Goal: Task Accomplishment & Management: Complete application form

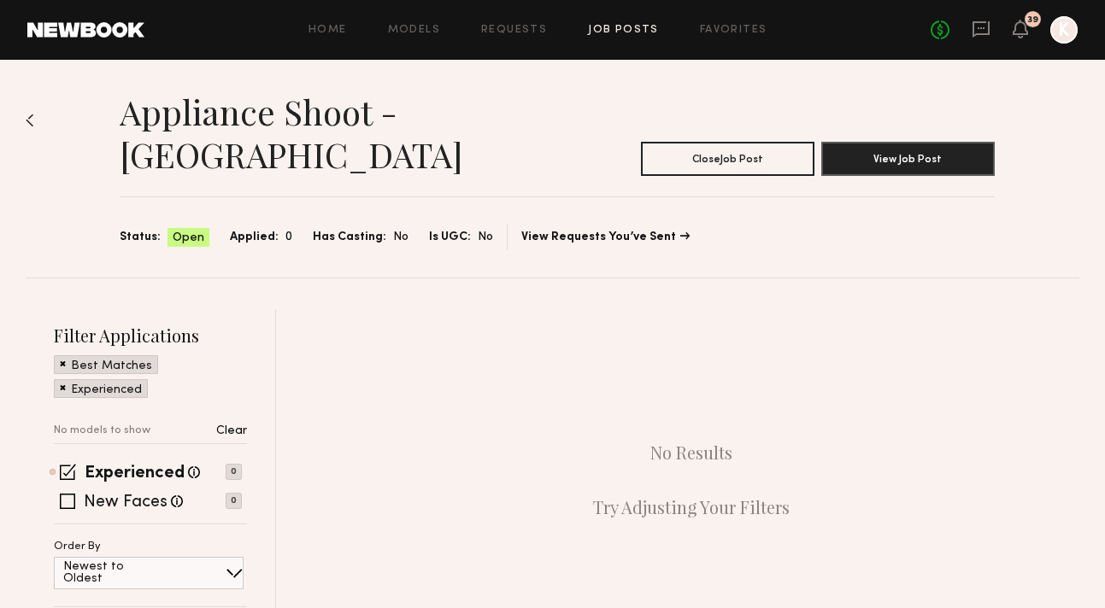
click at [612, 33] on link "Job Posts" at bounding box center [623, 30] width 71 height 11
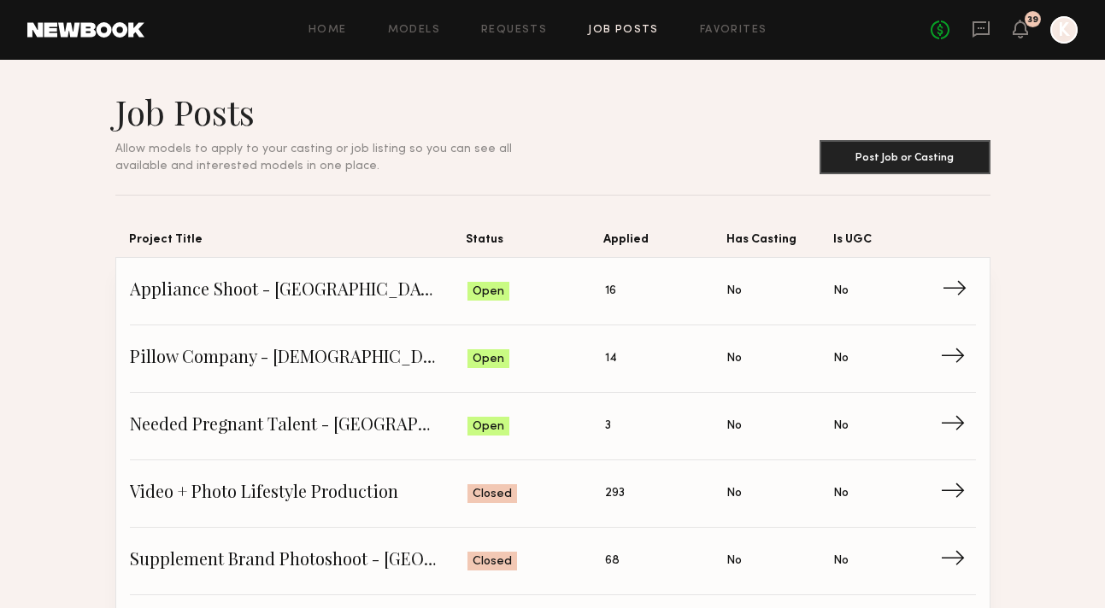
click at [338, 295] on span "Appliance Shoot - [GEOGRAPHIC_DATA]" at bounding box center [299, 292] width 338 height 26
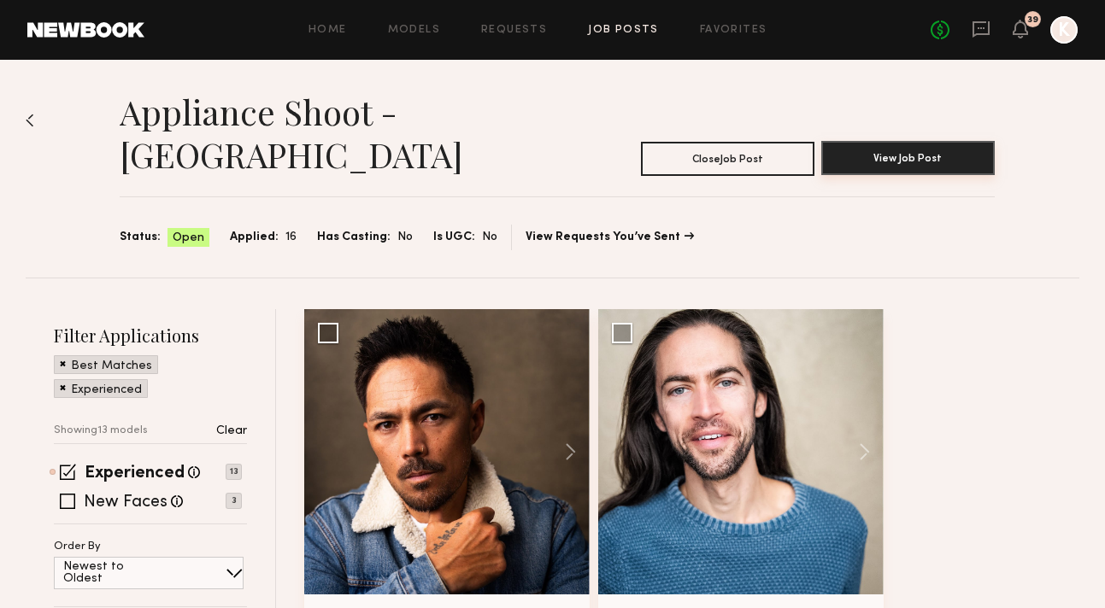
click at [887, 141] on button "View Job Post" at bounding box center [907, 158] width 173 height 34
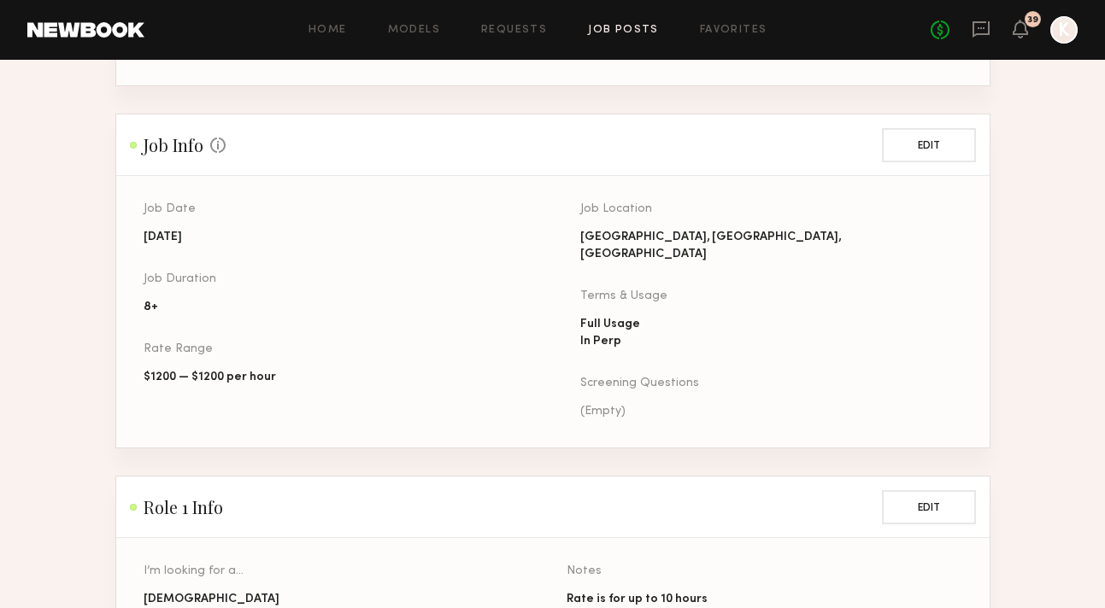
scroll to position [760, 0]
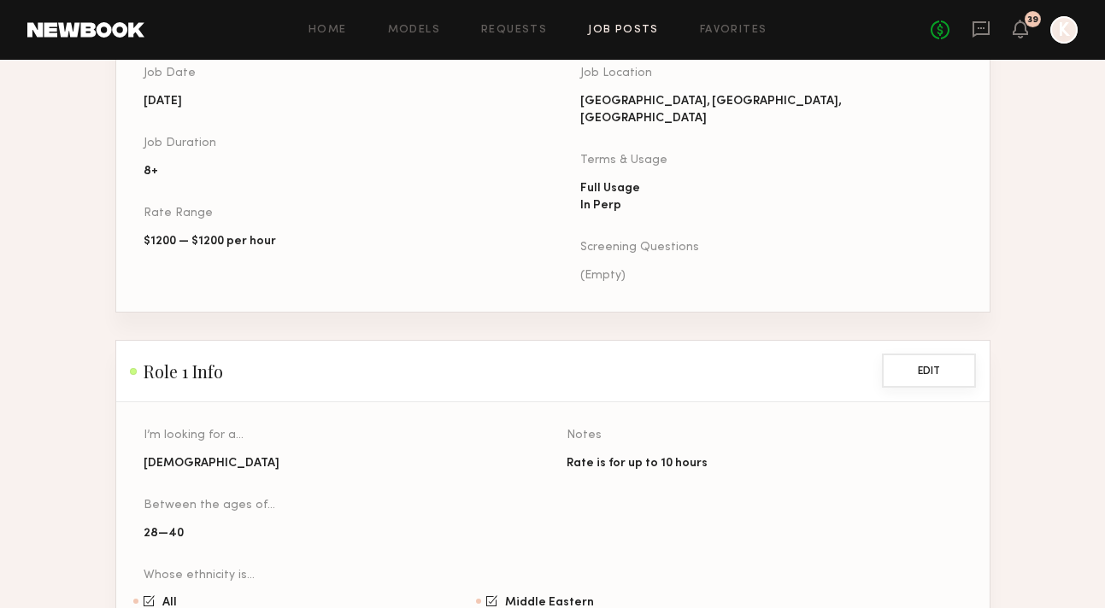
click at [926, 354] on button "Edit" at bounding box center [929, 371] width 94 height 34
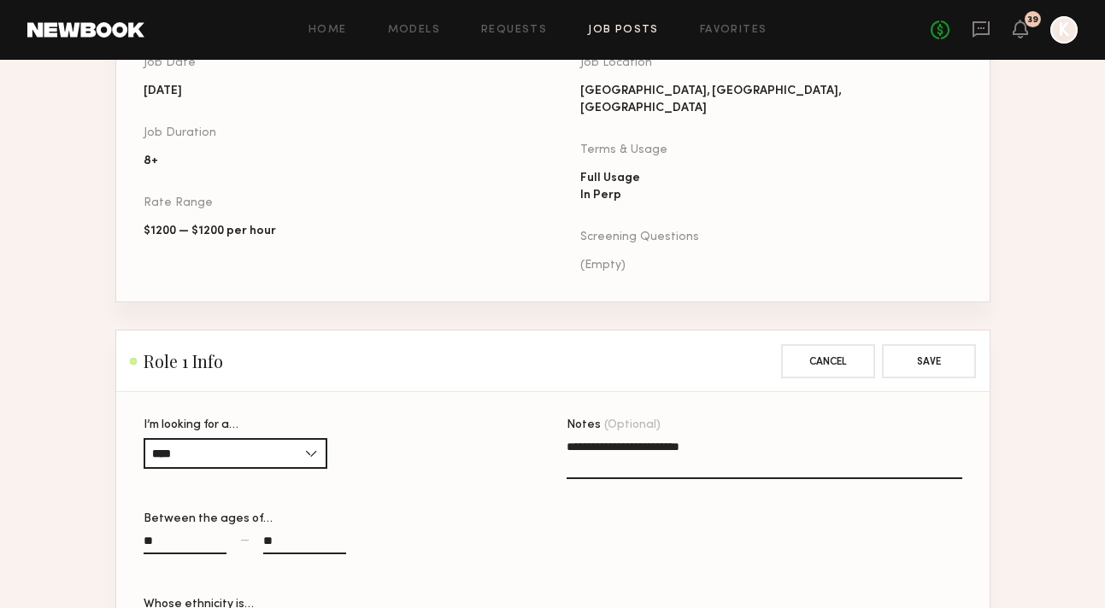
scroll to position [1378, 0]
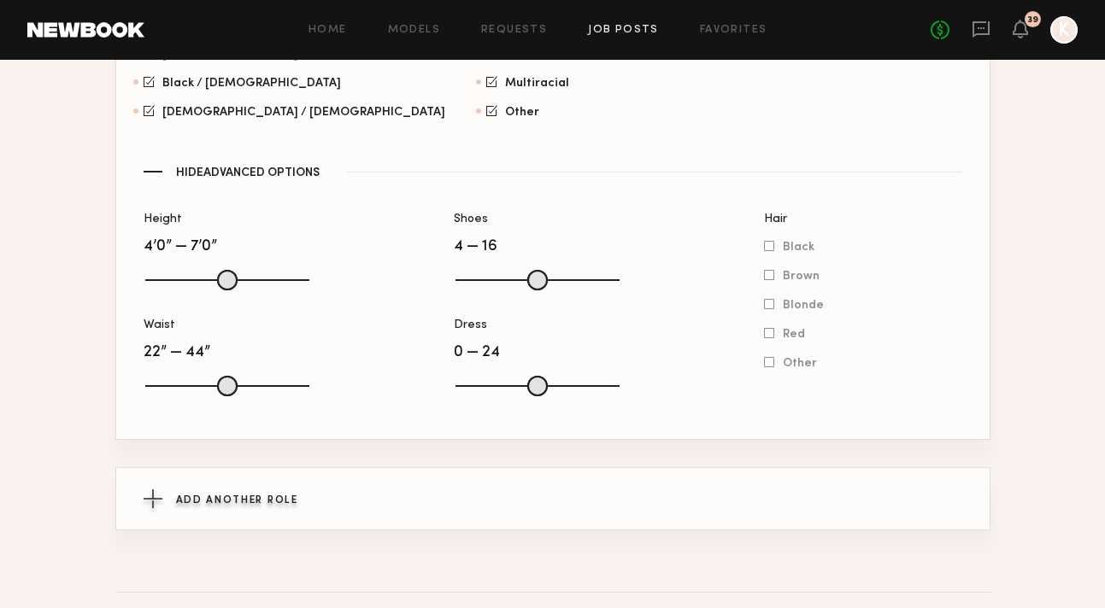
click at [281, 496] on span "Add Another Role" at bounding box center [237, 501] width 122 height 10
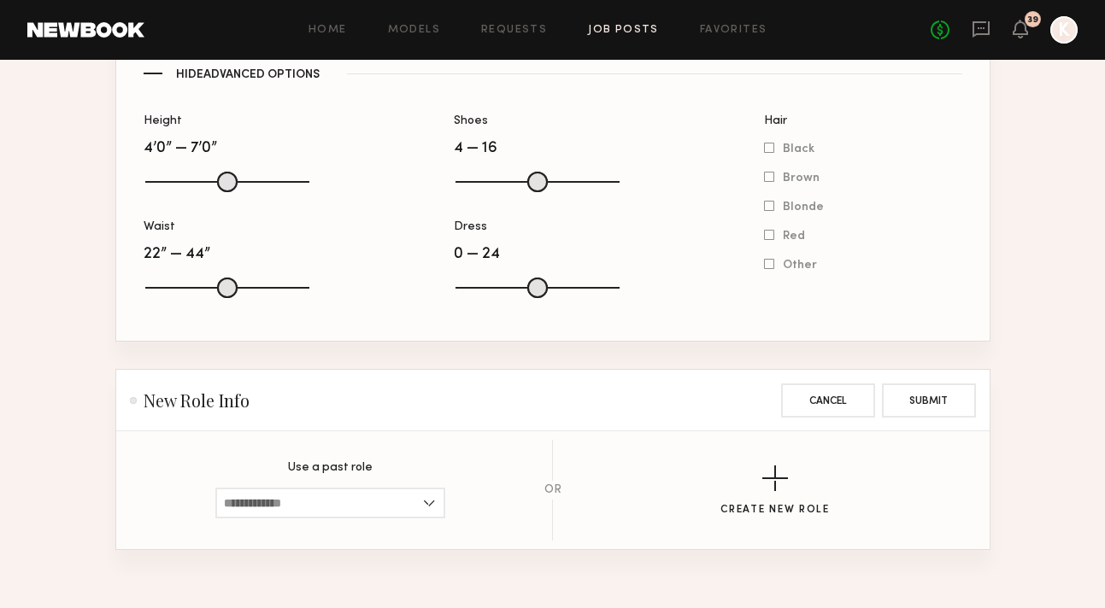
scroll to position [1495, 0]
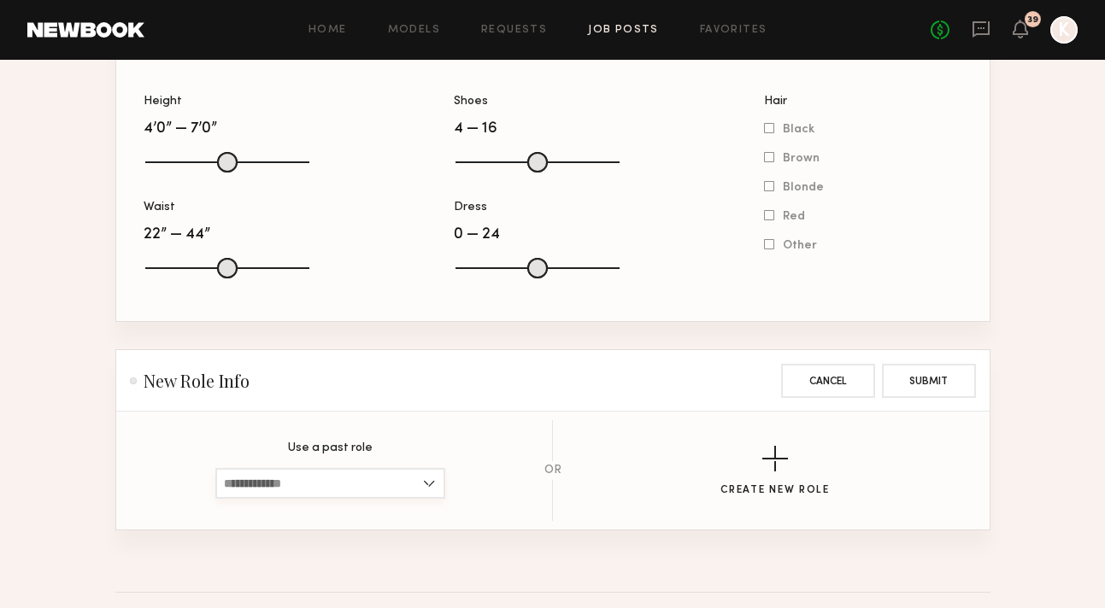
click at [350, 468] on input at bounding box center [330, 483] width 230 height 31
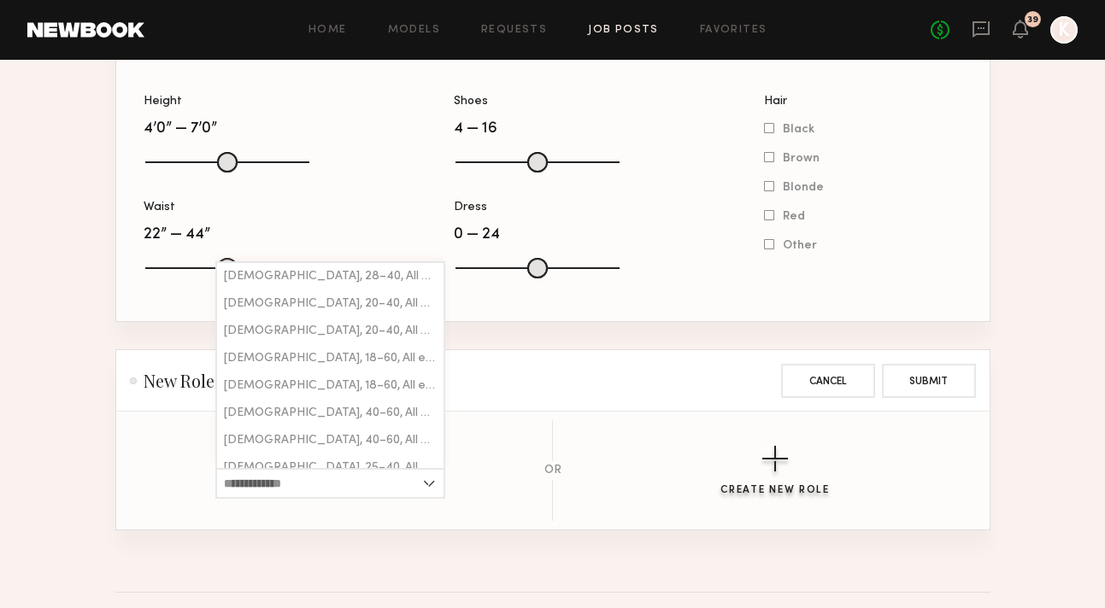
click at [772, 446] on button "Create New Role" at bounding box center [774, 471] width 109 height 50
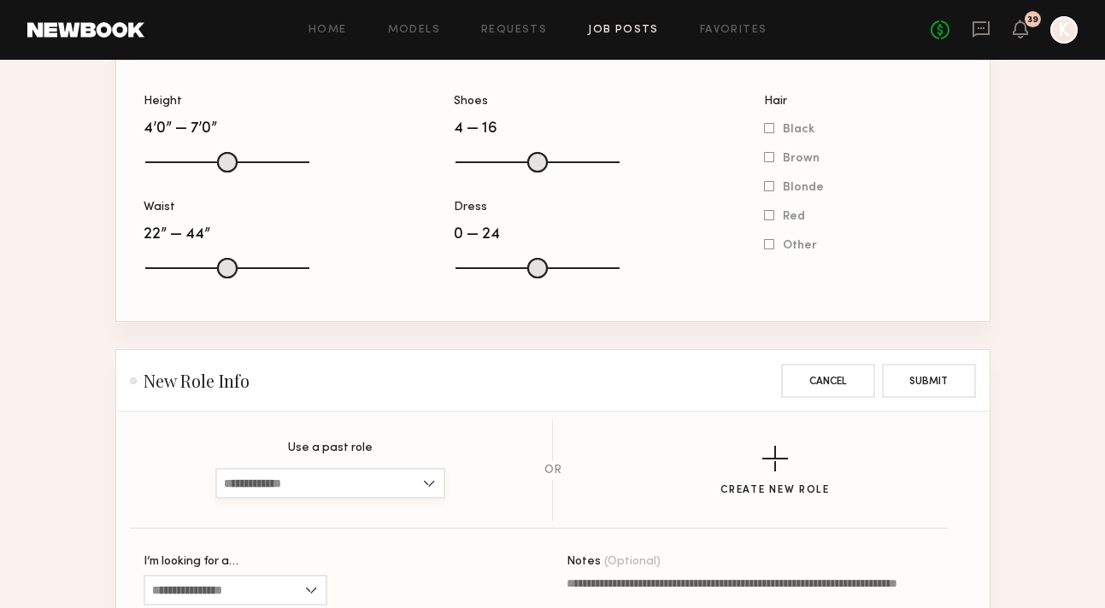
click at [298, 468] on input at bounding box center [330, 483] width 230 height 31
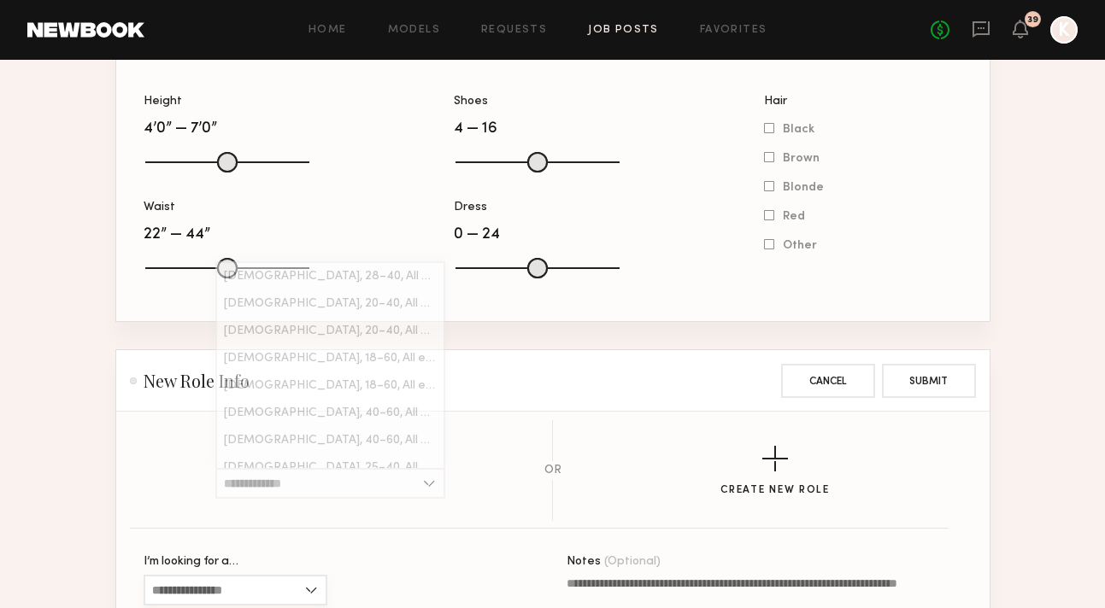
click at [268, 575] on input "I’m looking for a…" at bounding box center [236, 590] width 184 height 31
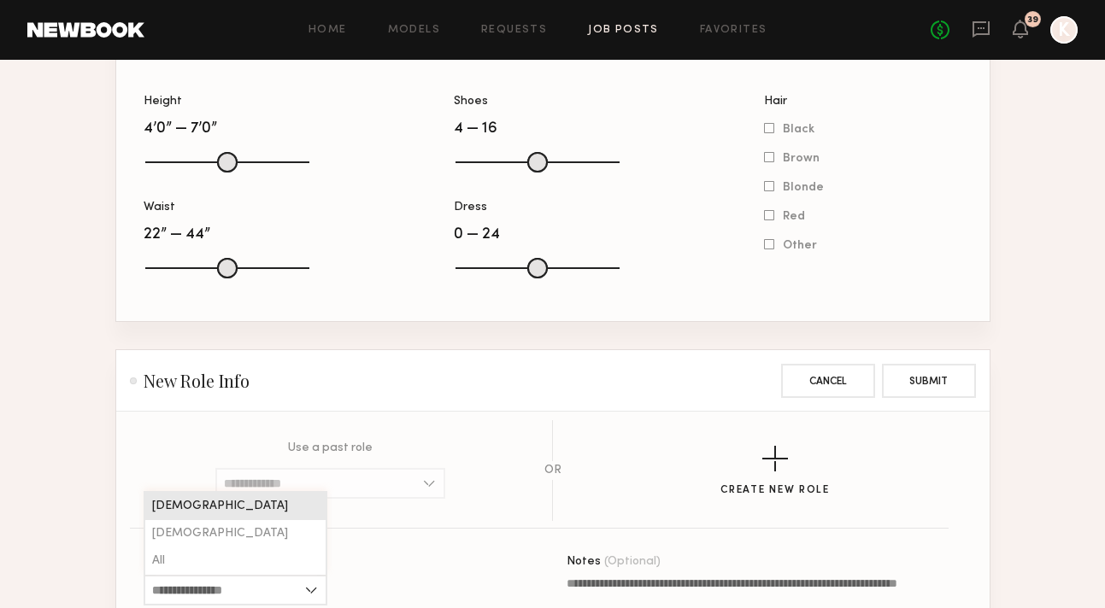
click at [219, 493] on div "[DEMOGRAPHIC_DATA]" at bounding box center [235, 506] width 180 height 27
type input "******"
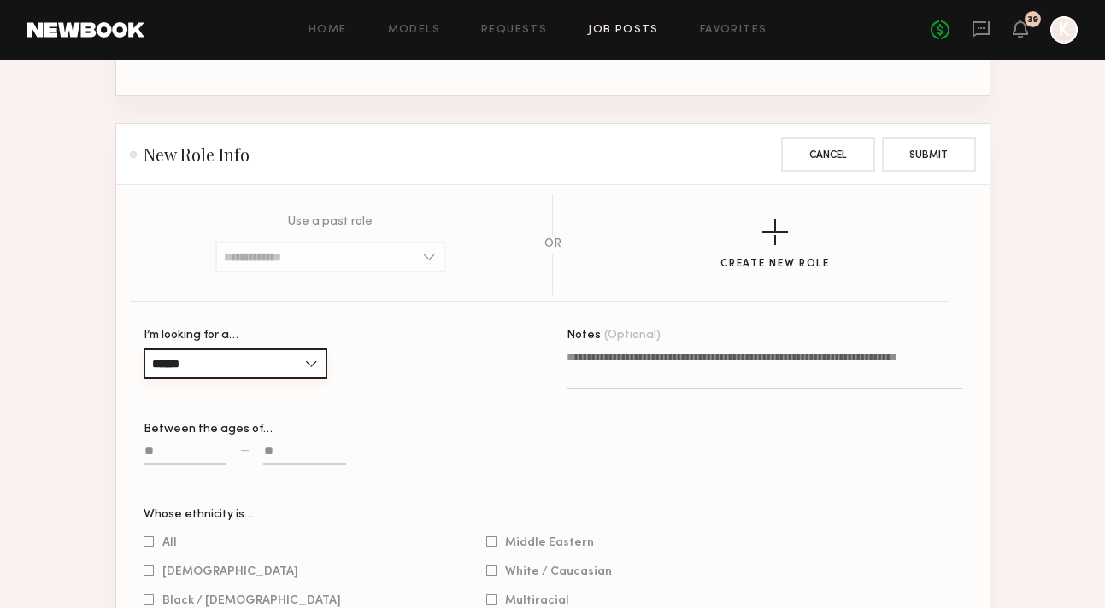
scroll to position [1745, 0]
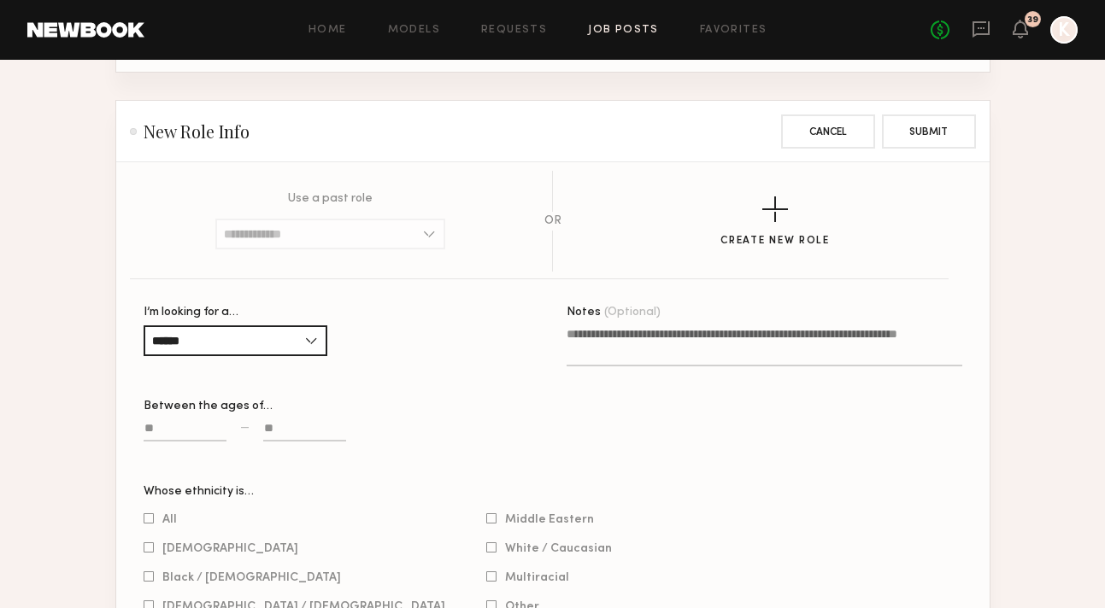
click at [194, 422] on input at bounding box center [185, 432] width 83 height 20
type input "**"
click at [292, 422] on input at bounding box center [304, 432] width 83 height 20
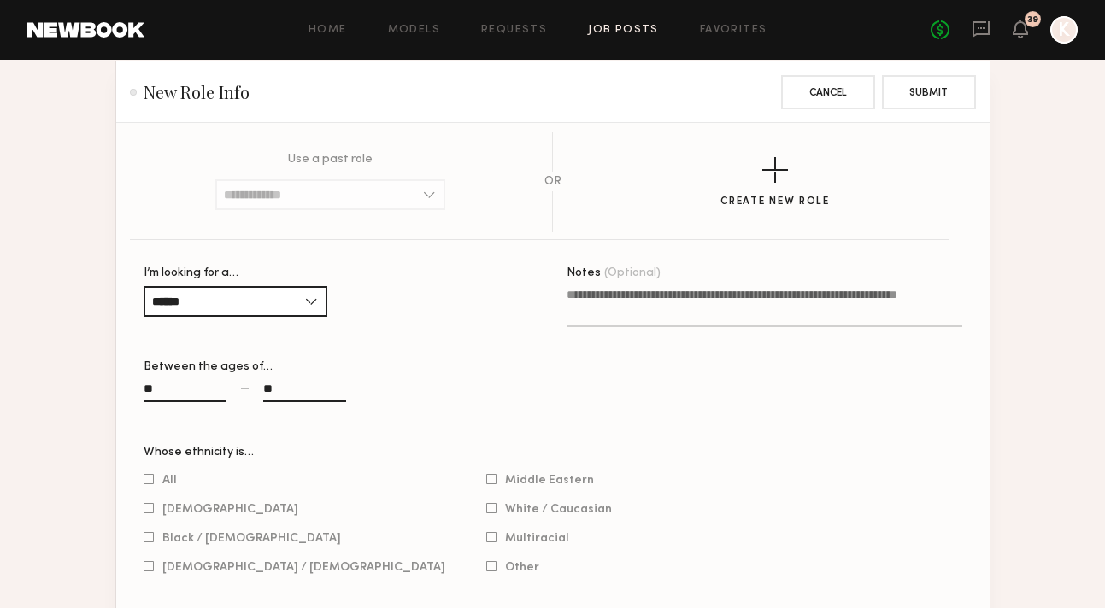
scroll to position [1790, 0]
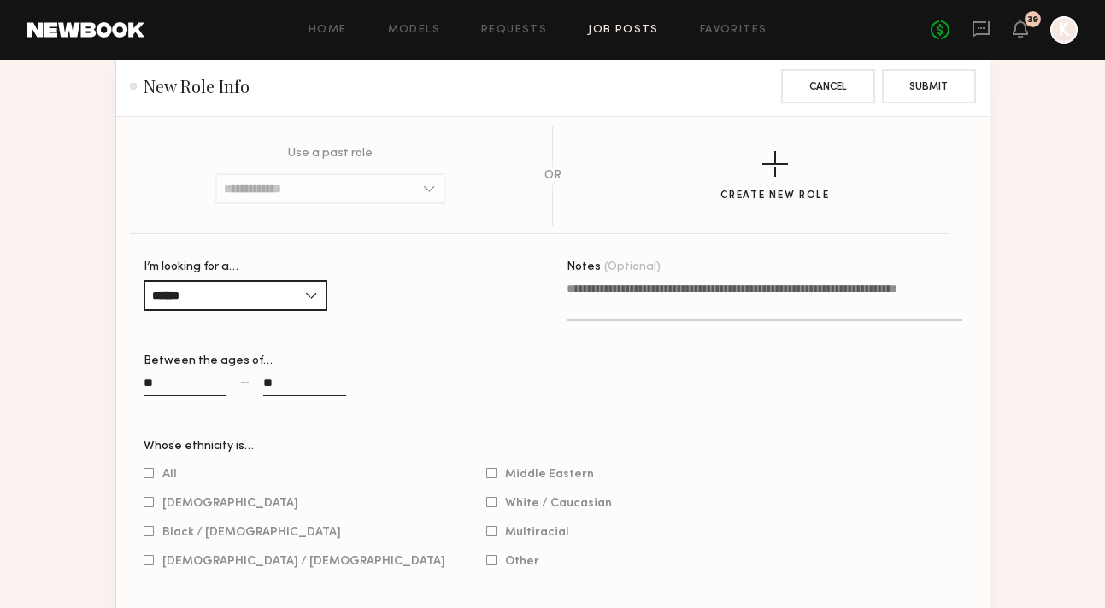
type input "**"
click at [148, 467] on div "All" at bounding box center [295, 474] width 302 height 15
click at [147, 468] on div at bounding box center [149, 473] width 10 height 11
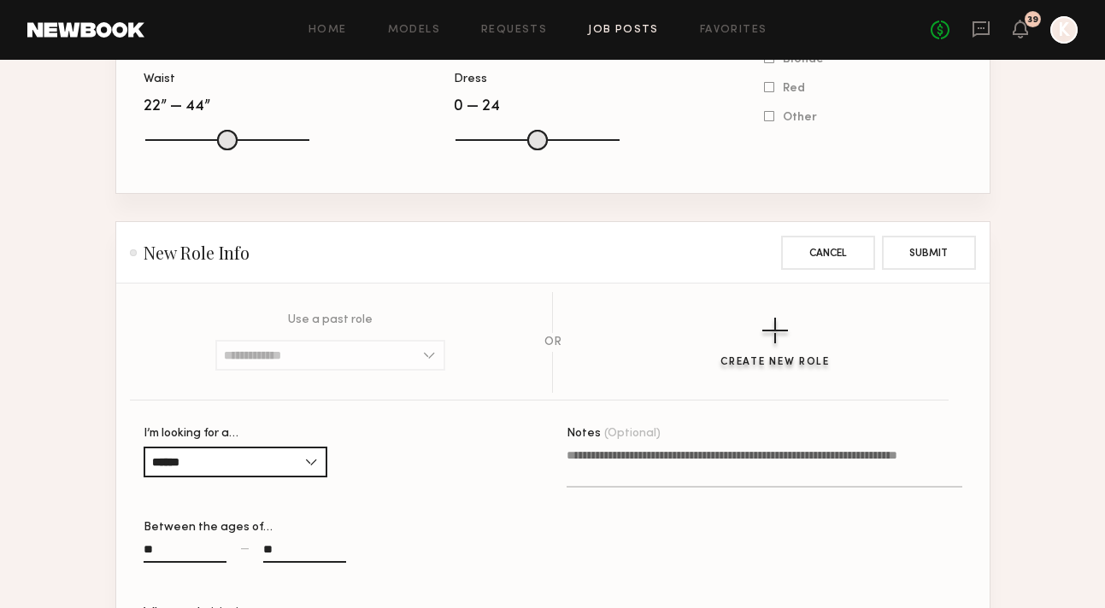
scroll to position [1384, 0]
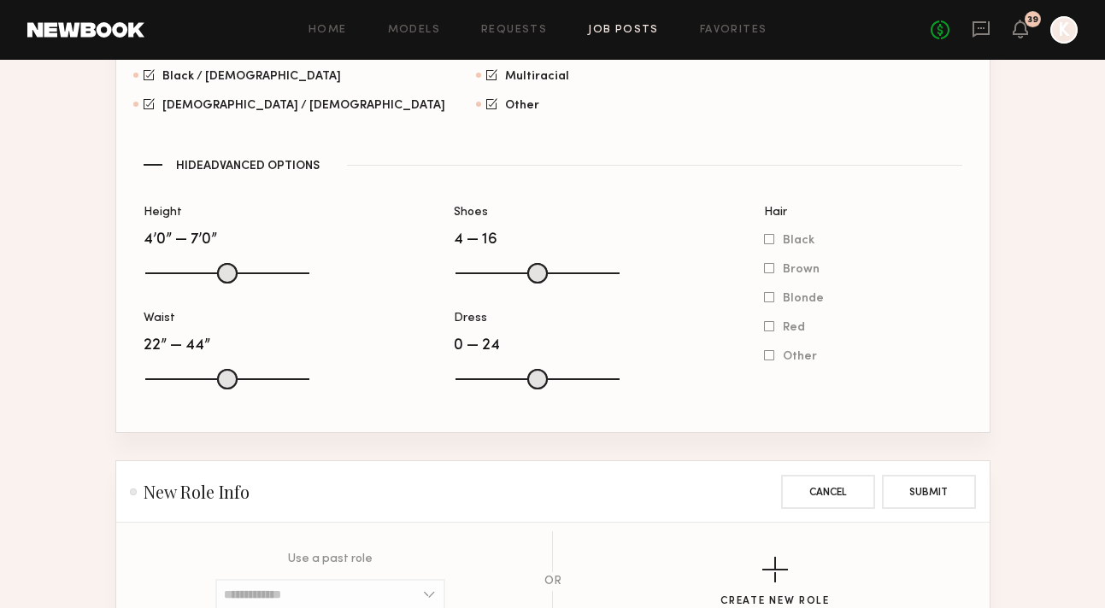
click at [925, 461] on header "New Role Info Cancel Submit" at bounding box center [552, 492] width 873 height 62
click at [931, 474] on button "Submit" at bounding box center [929, 491] width 94 height 34
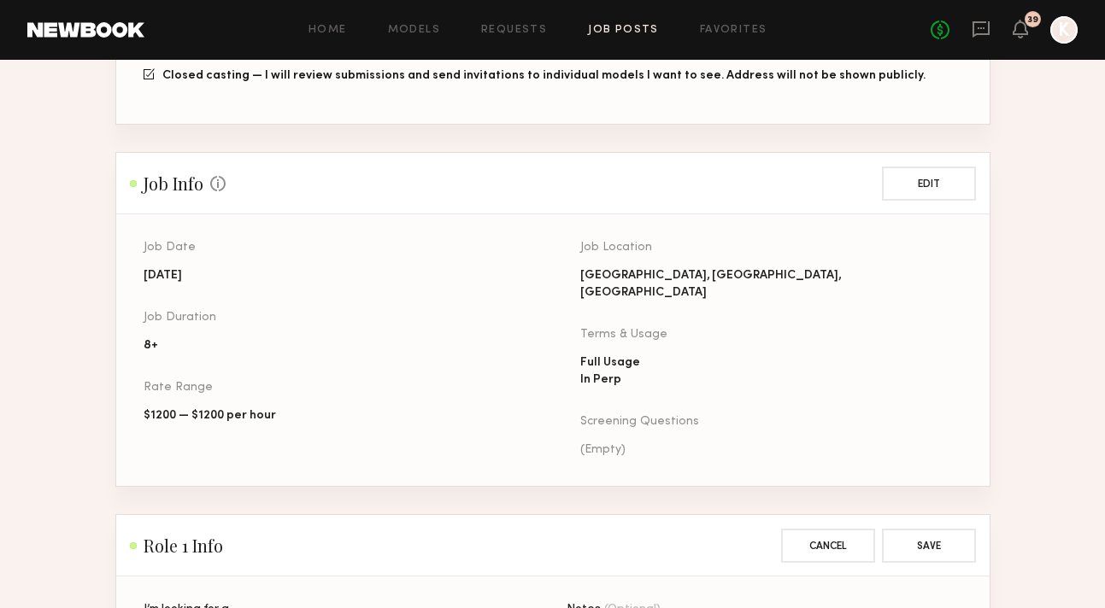
scroll to position [0, 0]
